Goal: Information Seeking & Learning: Find specific fact

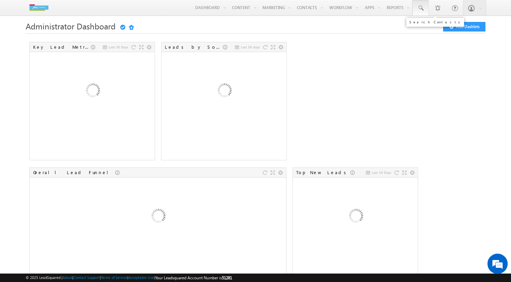
click at [424, 9] on span at bounding box center [420, 8] width 7 height 7
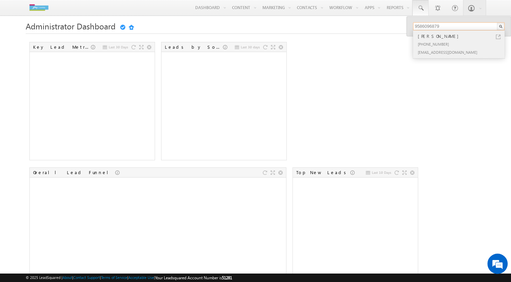
type input "9586096879"
click at [432, 40] on div "[PHONE_NUMBER]" at bounding box center [462, 44] width 91 height 8
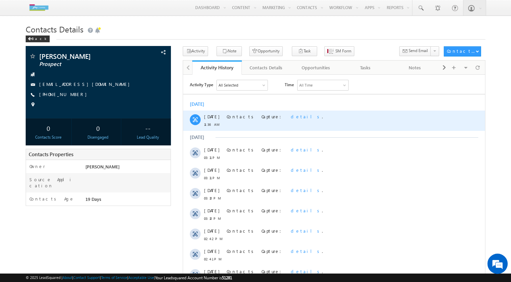
click at [291, 114] on span "details" at bounding box center [306, 116] width 31 height 6
